Goal: Transaction & Acquisition: Purchase product/service

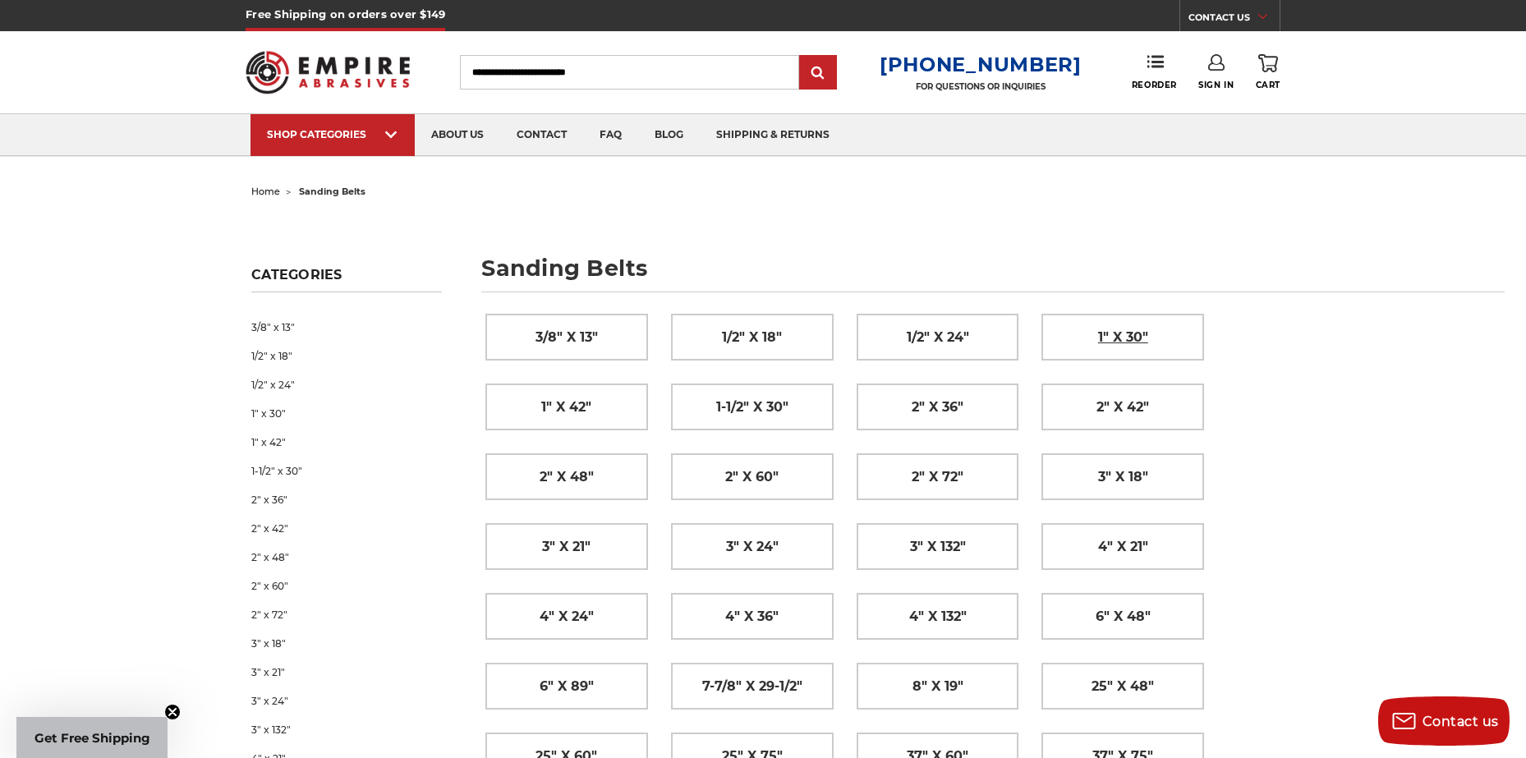
drag, startPoint x: 0, startPoint y: 0, endPoint x: 1114, endPoint y: 336, distance: 1163.8
click at [1114, 336] on span "1" x 30"" at bounding box center [1123, 338] width 50 height 28
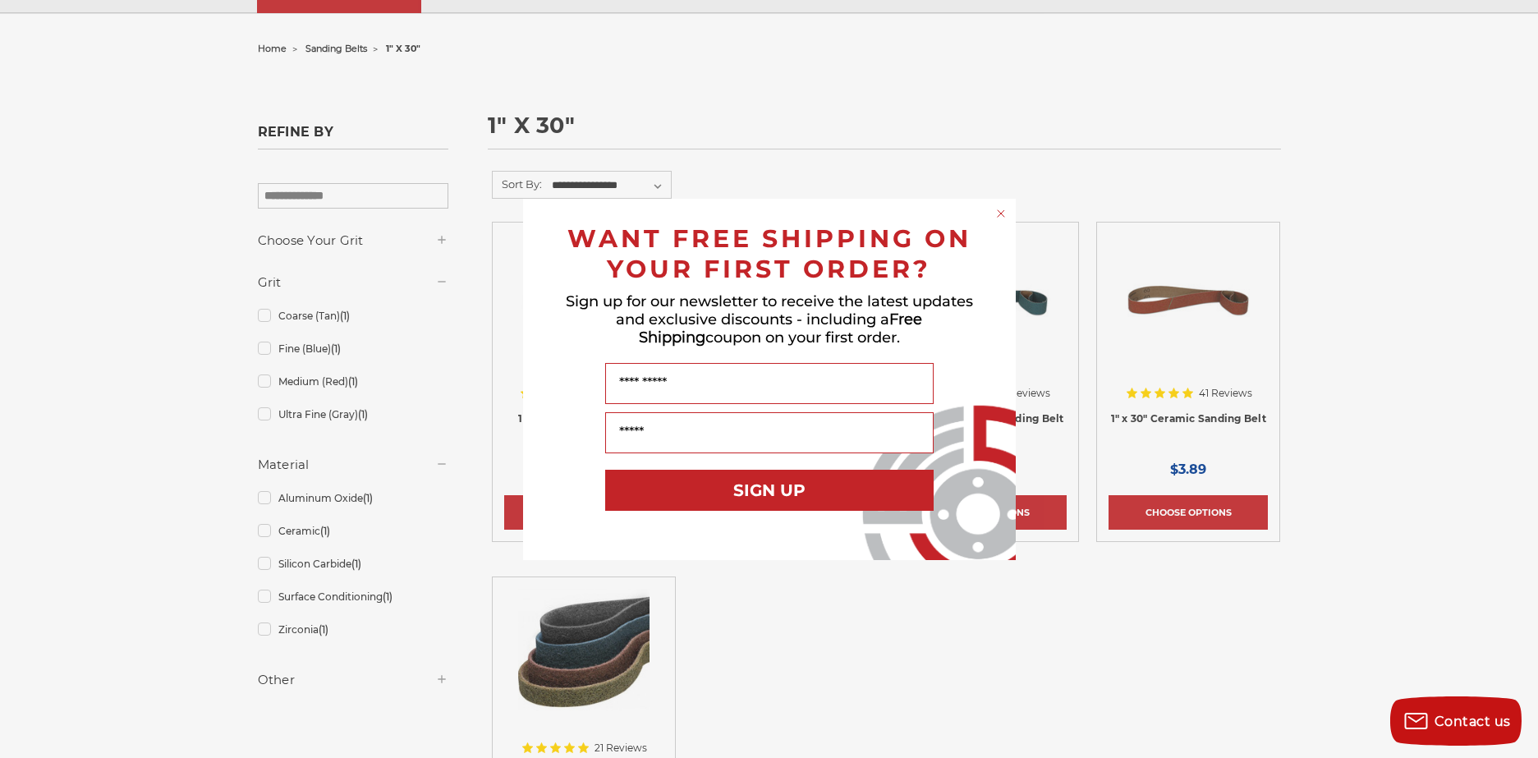
click at [1002, 213] on circle "Close dialog" at bounding box center [1001, 213] width 16 height 16
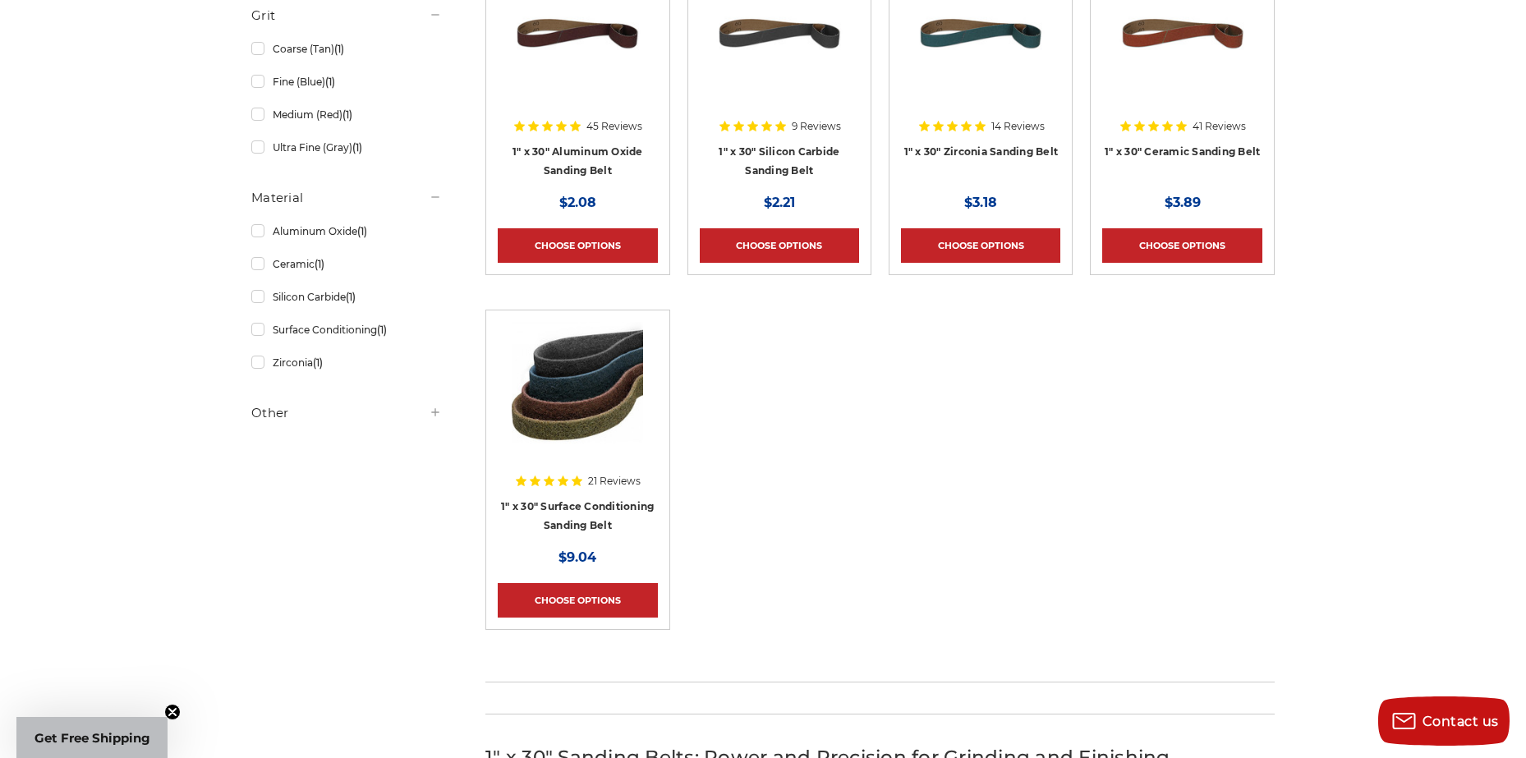
scroll to position [232, 0]
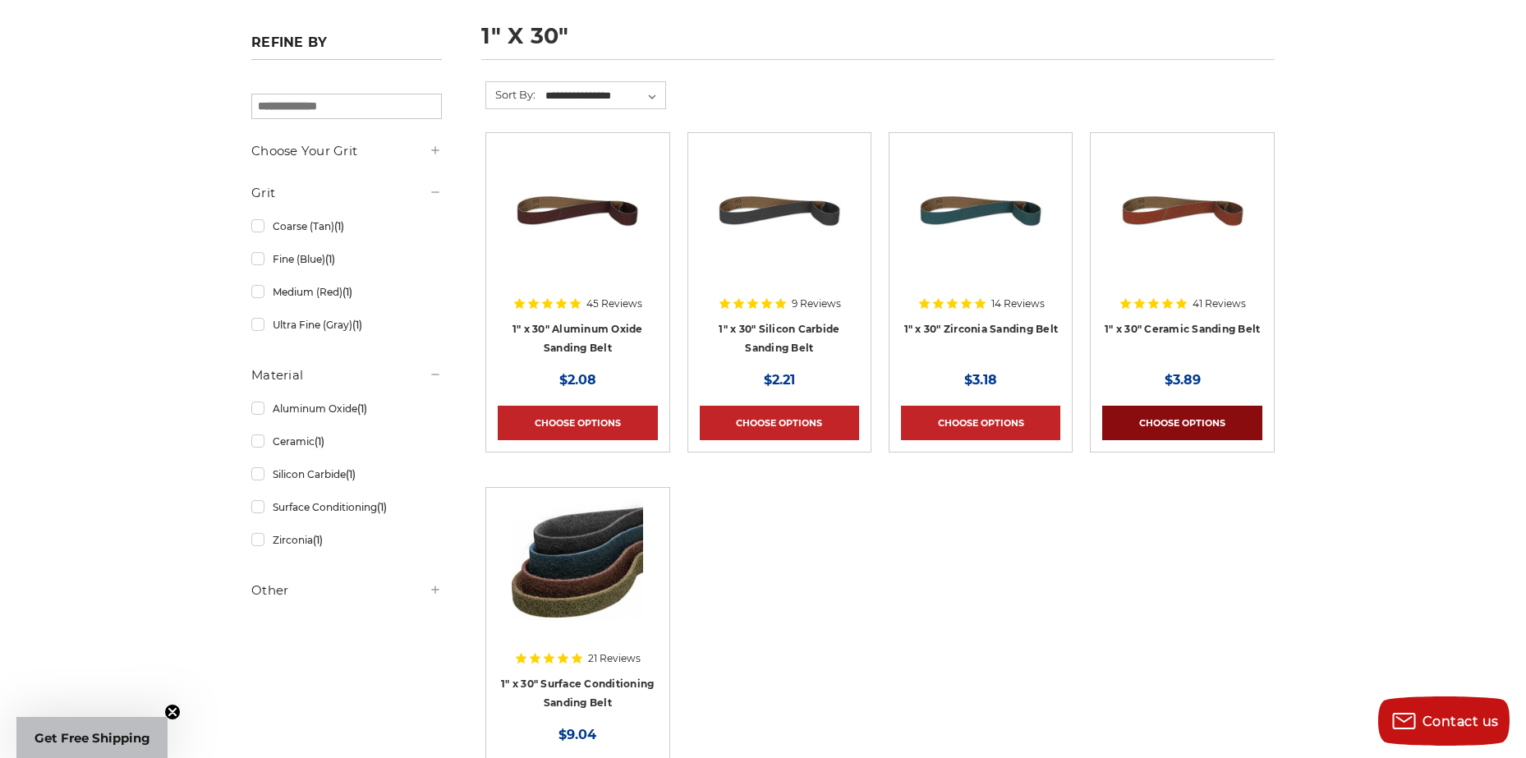
click at [1177, 420] on link "Choose Options" at bounding box center [1181, 423] width 159 height 34
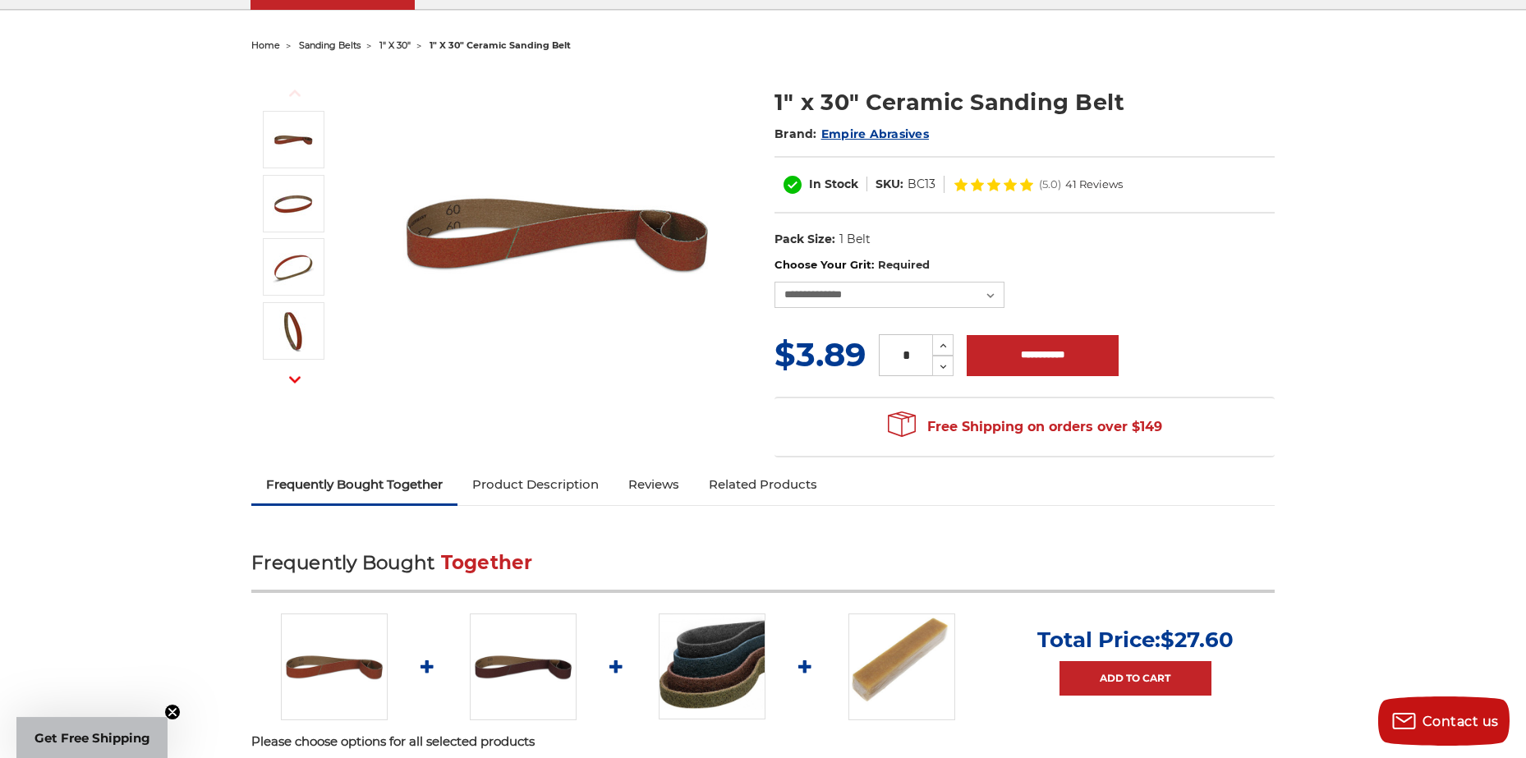
scroll to position [59, 0]
